Goal: Task Accomplishment & Management: Complete application form

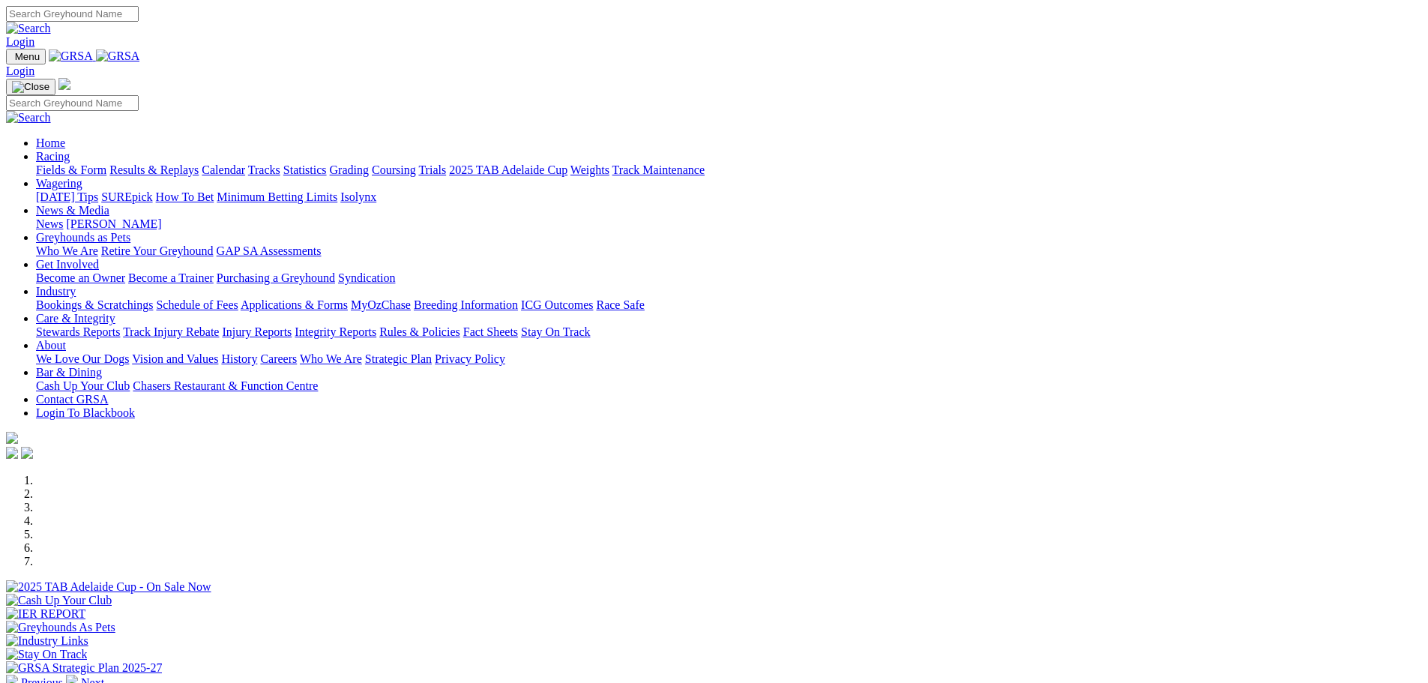
click at [153, 298] on link "Bookings & Scratchings" at bounding box center [94, 304] width 117 height 13
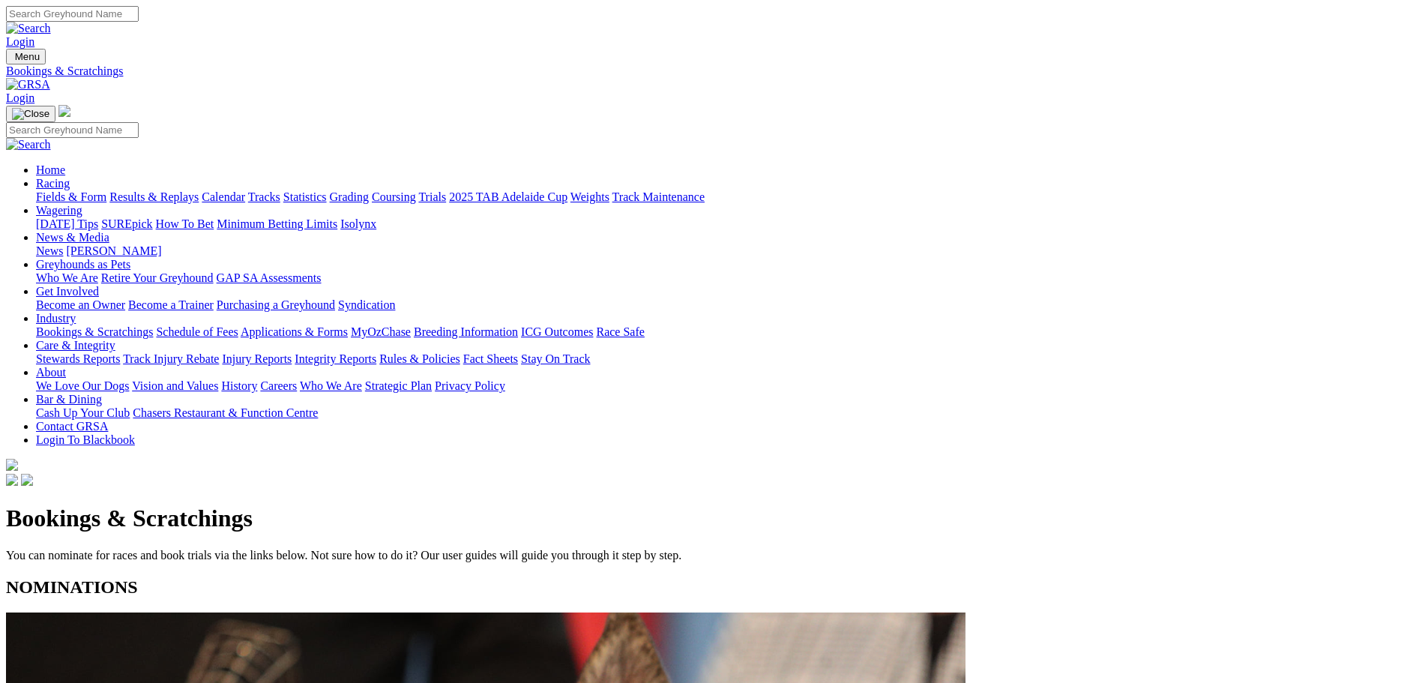
click at [245, 190] on link "Calendar" at bounding box center [223, 196] width 43 height 13
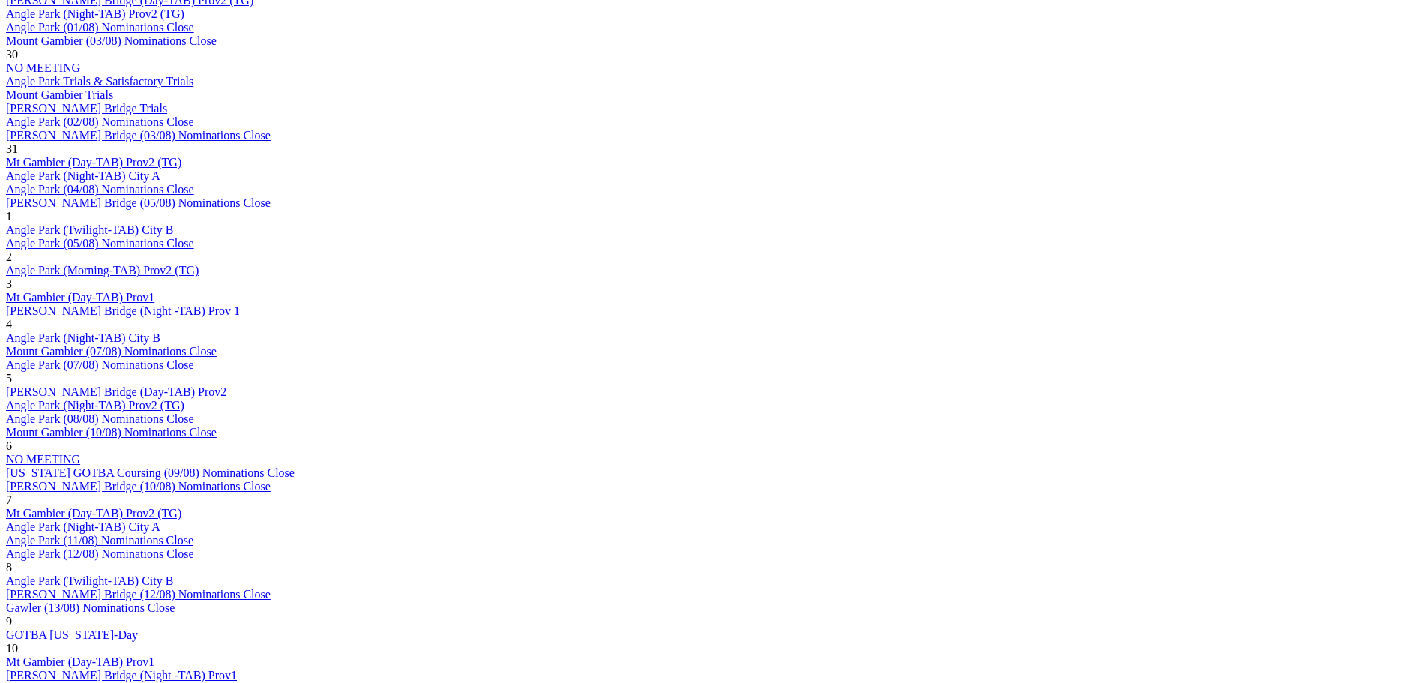
scroll to position [974, 0]
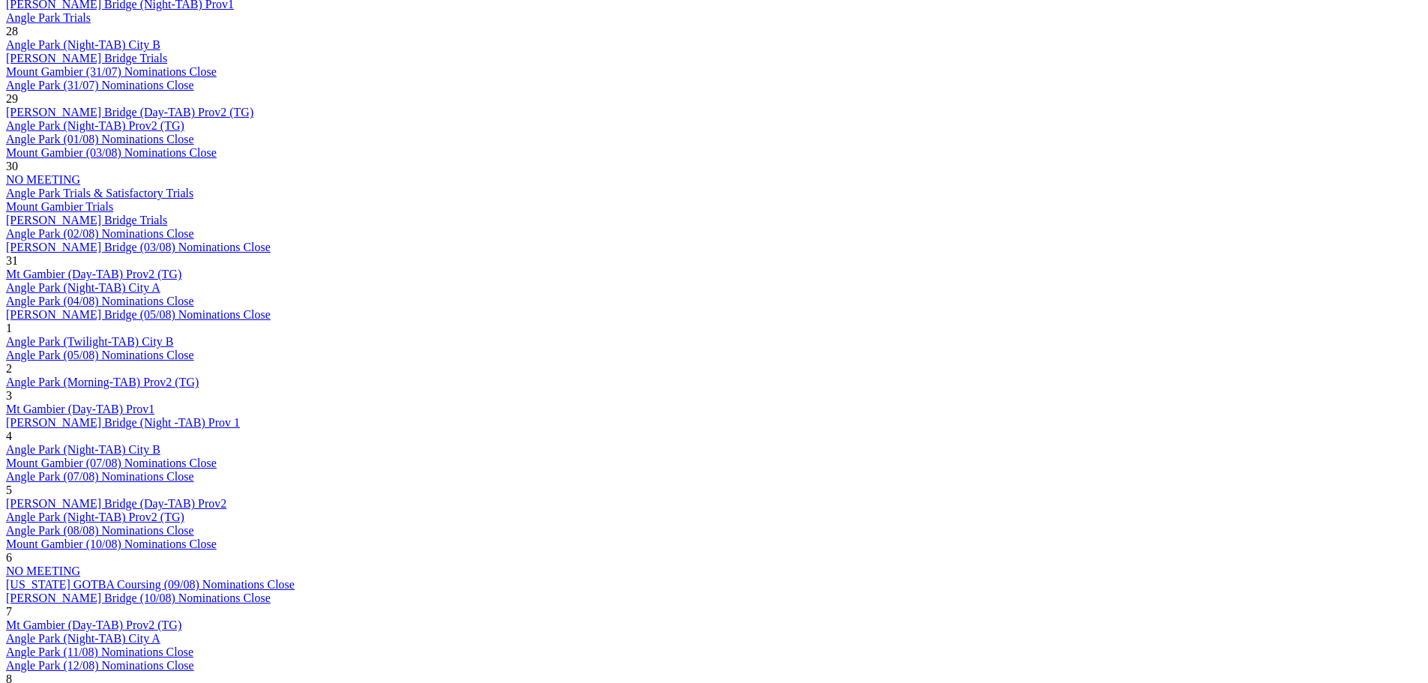
scroll to position [974, 0]
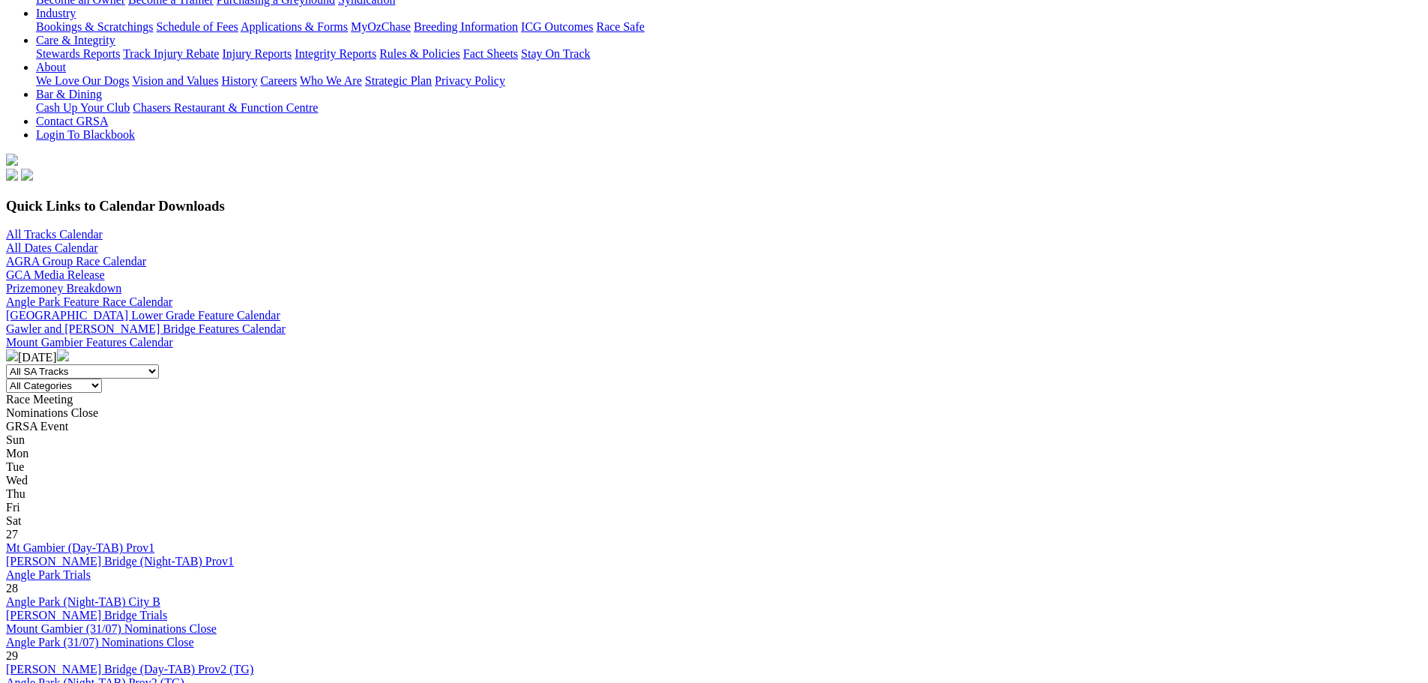
scroll to position [150, 0]
